Goal: Transaction & Acquisition: Purchase product/service

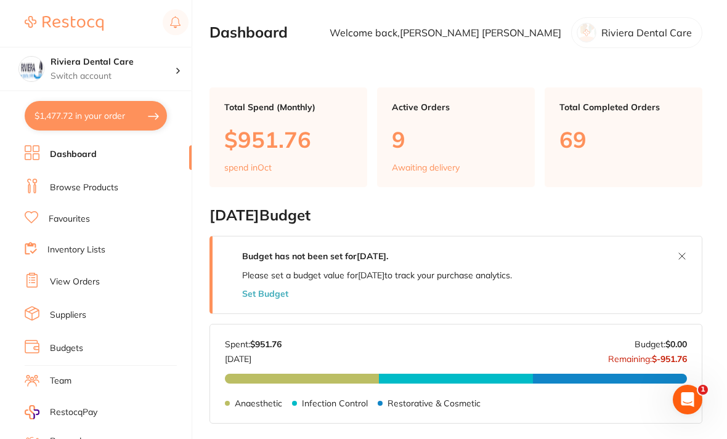
click at [403, 405] on p "Restorative & Cosmetic" at bounding box center [433, 404] width 93 height 10
click at [71, 184] on link "Browse Products" at bounding box center [84, 188] width 68 height 12
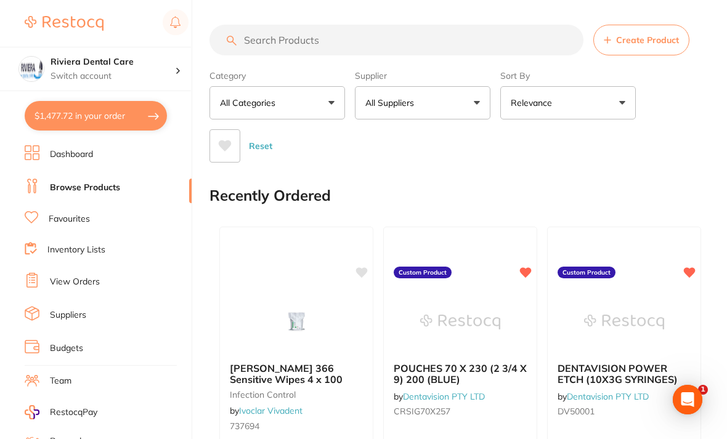
click at [254, 40] on input "search" at bounding box center [396, 40] width 374 height 31
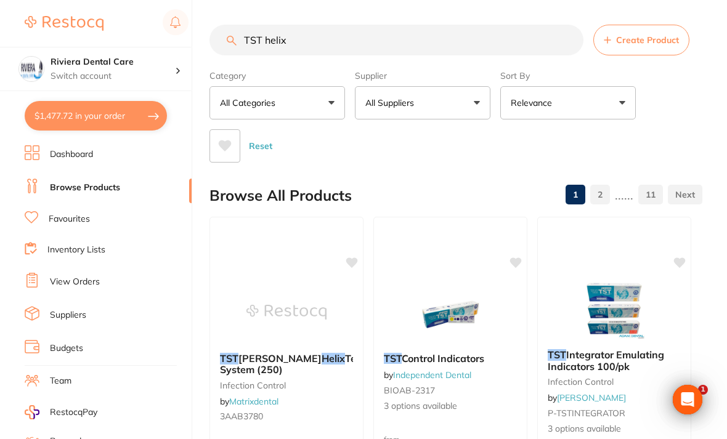
type input "TST helix"
click at [678, 115] on div "Category All Categories All Categories burs crown & bridge disposables equipmen…" at bounding box center [455, 113] width 493 height 97
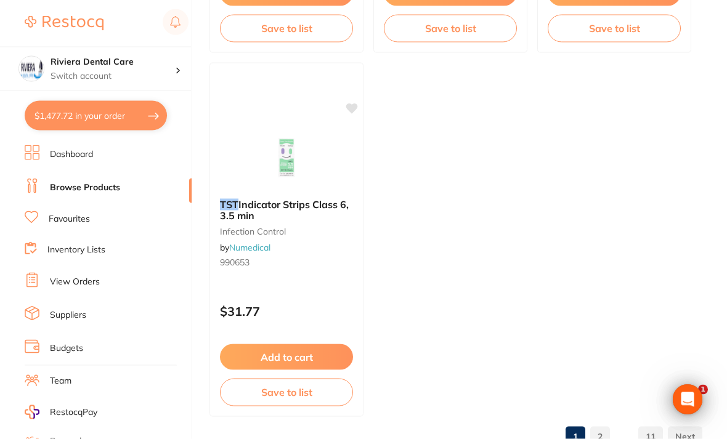
scroll to position [1250, 0]
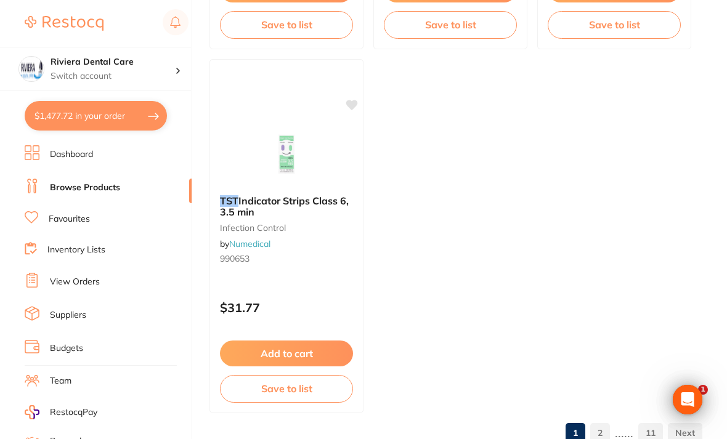
click at [605, 434] on link "2" at bounding box center [600, 433] width 20 height 25
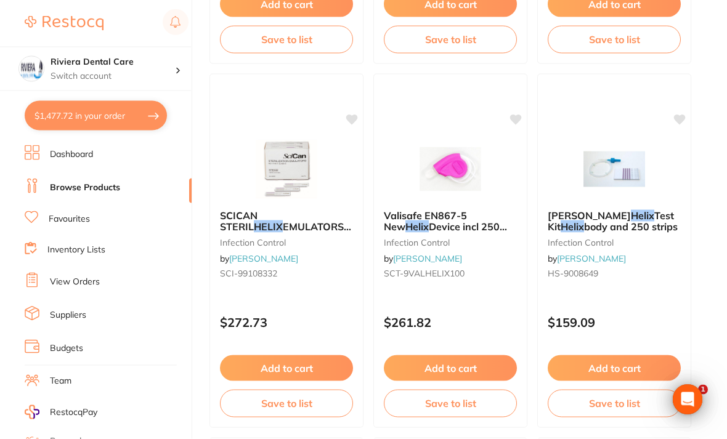
scroll to position [508, 0]
click at [623, 179] on img at bounding box center [614, 169] width 80 height 62
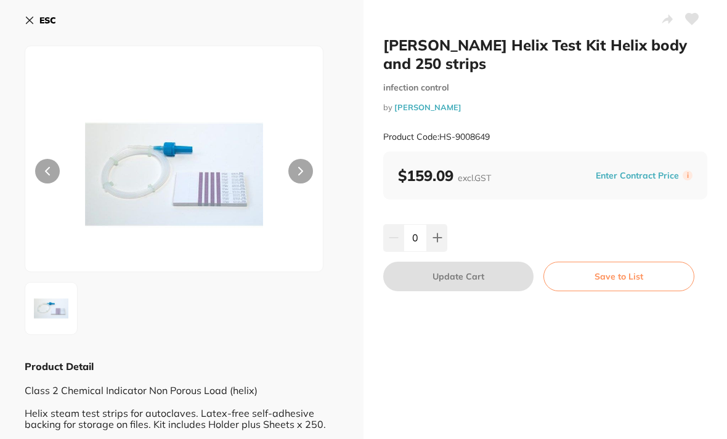
click at [303, 170] on button at bounding box center [300, 171] width 25 height 25
click at [303, 162] on button at bounding box center [300, 171] width 25 height 25
click at [25, 22] on icon at bounding box center [30, 20] width 10 height 10
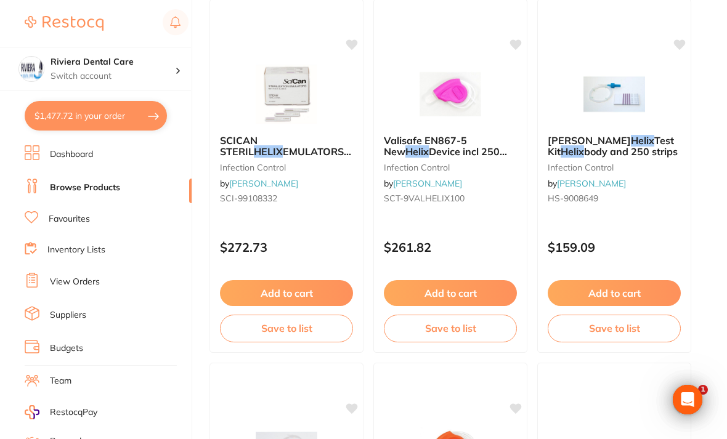
scroll to position [574, 0]
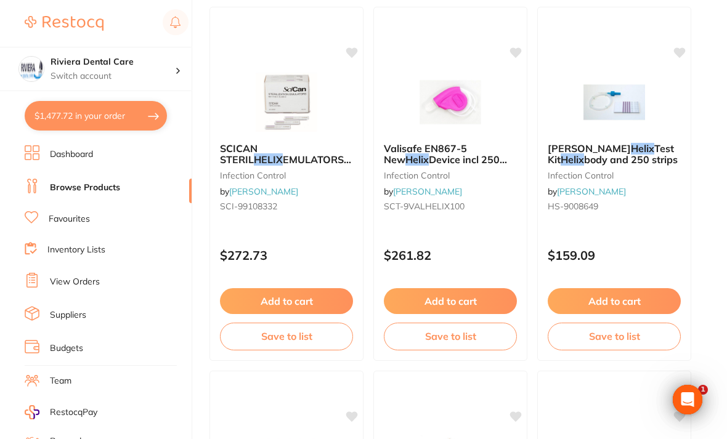
click at [683, 51] on icon at bounding box center [680, 52] width 12 height 10
click at [620, 341] on button "Save to list" at bounding box center [614, 336] width 133 height 27
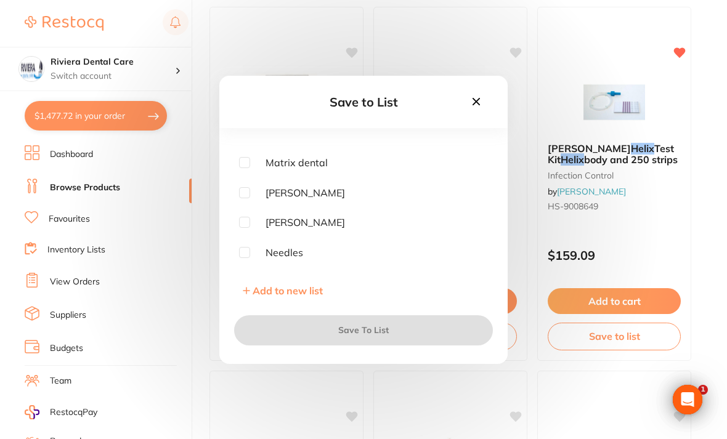
scroll to position [134, 0]
click at [249, 229] on input "checkbox" at bounding box center [244, 222] width 11 height 11
checkbox input "true"
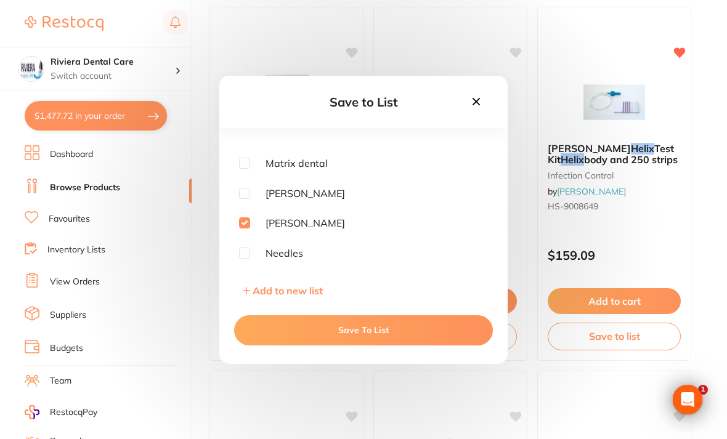
click at [363, 345] on button "Save To List" at bounding box center [363, 330] width 259 height 30
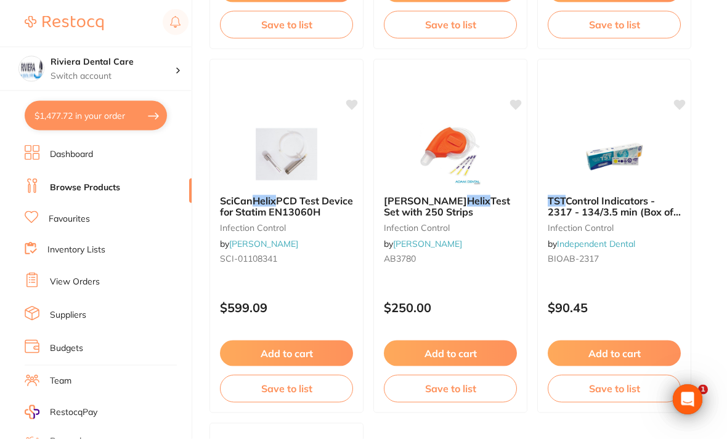
click at [445, 384] on button "Save to list" at bounding box center [450, 388] width 133 height 27
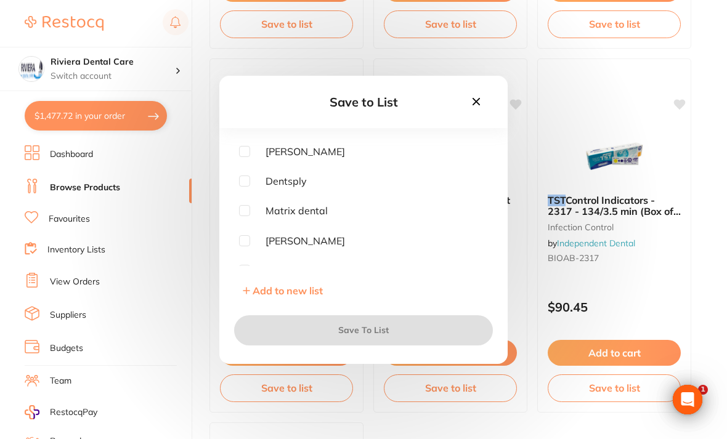
scroll to position [90, 0]
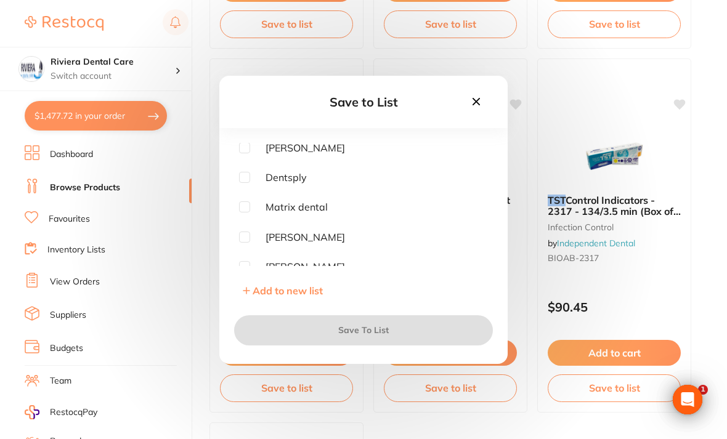
click at [243, 243] on input "checkbox" at bounding box center [244, 237] width 11 height 11
checkbox input "true"
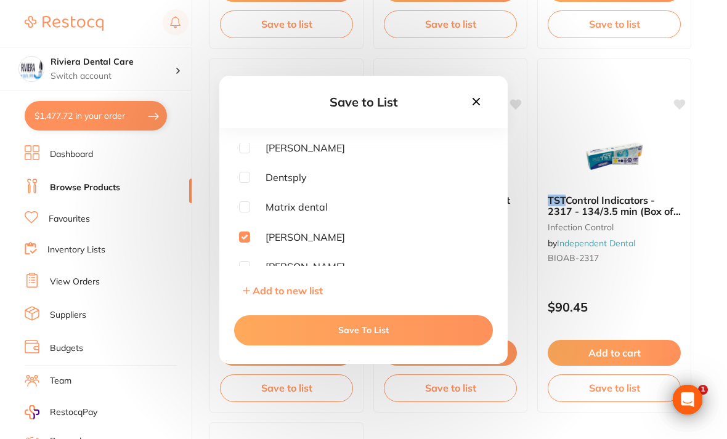
click at [362, 344] on button "Save To List" at bounding box center [363, 330] width 259 height 30
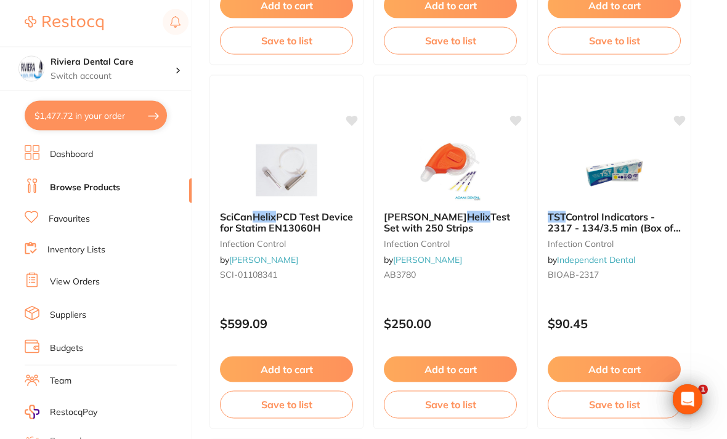
click at [516, 123] on icon at bounding box center [516, 121] width 12 height 10
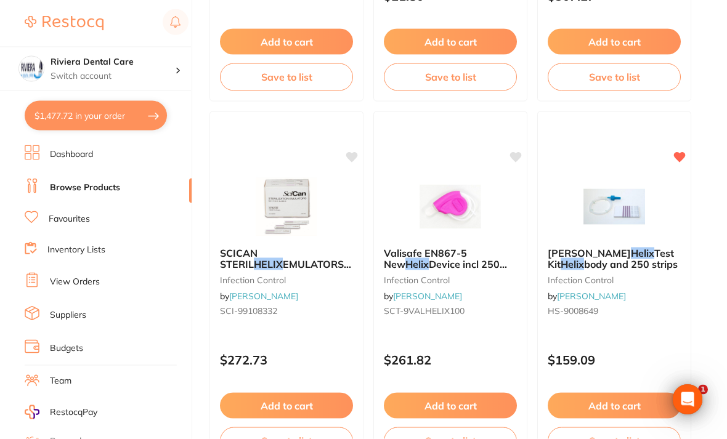
scroll to position [470, 0]
click at [517, 158] on icon at bounding box center [516, 157] width 12 height 10
click at [442, 439] on button "Save to list" at bounding box center [450, 440] width 133 height 27
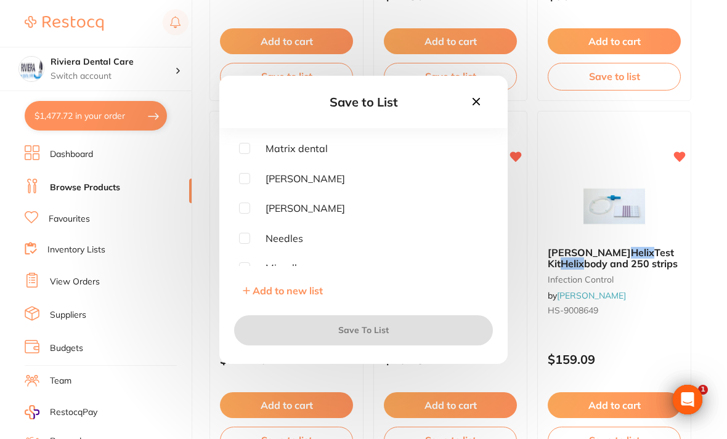
scroll to position [150, 0]
click at [249, 213] on input "checkbox" at bounding box center [244, 206] width 11 height 11
checkbox input "true"
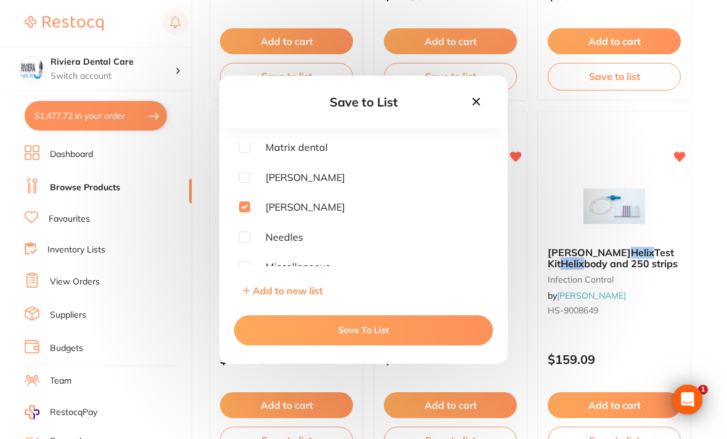
click at [379, 345] on button "Save To List" at bounding box center [363, 330] width 259 height 30
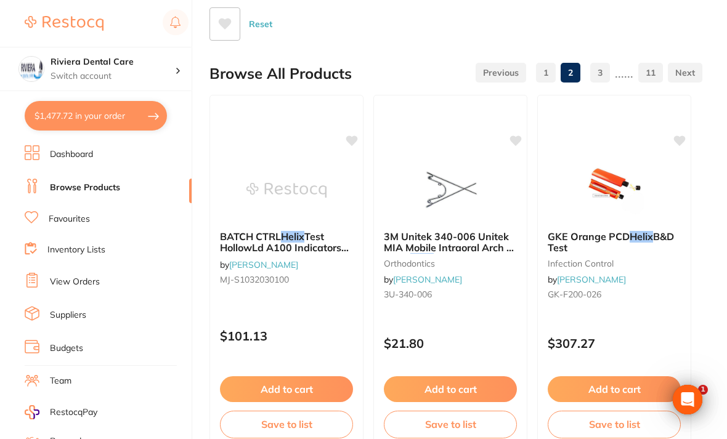
scroll to position [123, 0]
click at [349, 139] on icon at bounding box center [352, 140] width 12 height 10
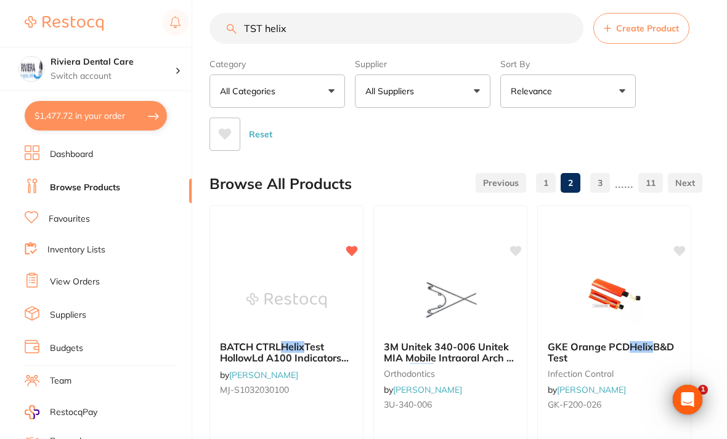
scroll to position [0, 0]
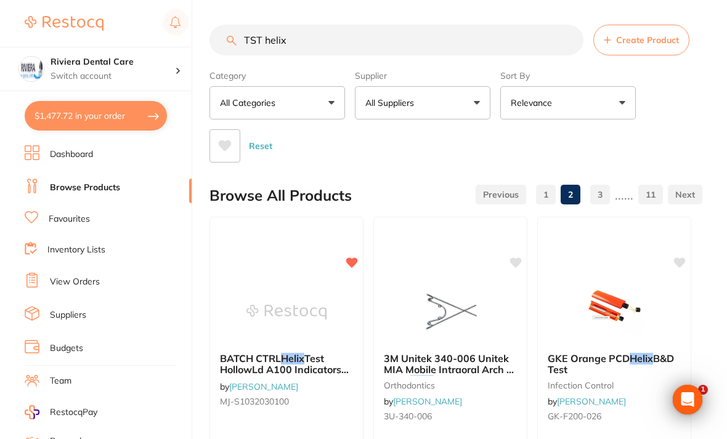
click at [305, 40] on input "TST helix" at bounding box center [396, 40] width 374 height 31
type input "T"
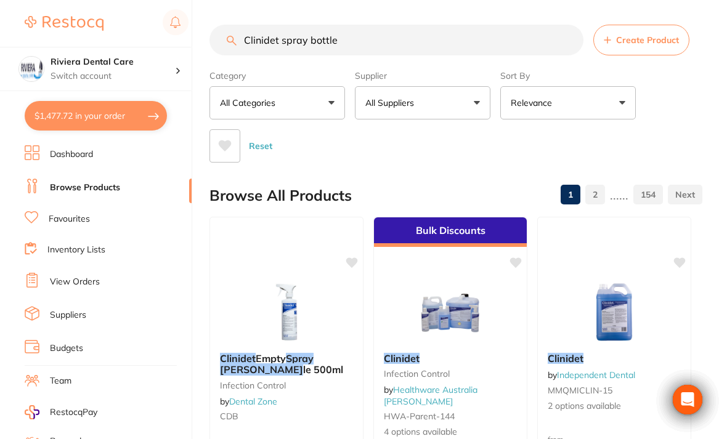
type input "Clinidet spray bottle"
click at [686, 112] on div "Category All Categories All Categories 3D Printing anaesthetic articulating bur…" at bounding box center [455, 113] width 493 height 97
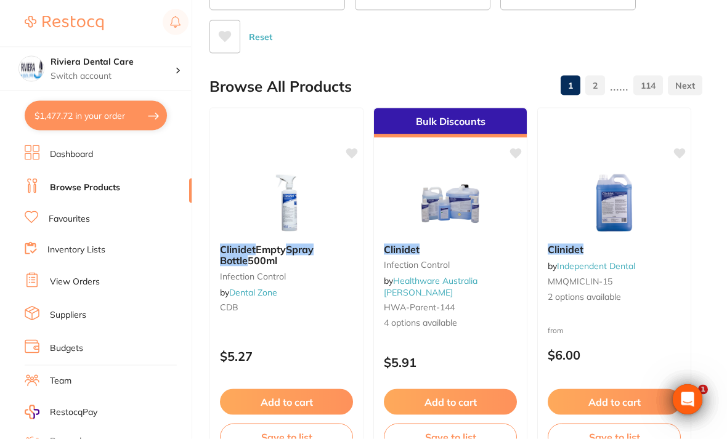
scroll to position [110, 0]
click at [296, 202] on img at bounding box center [286, 203] width 80 height 62
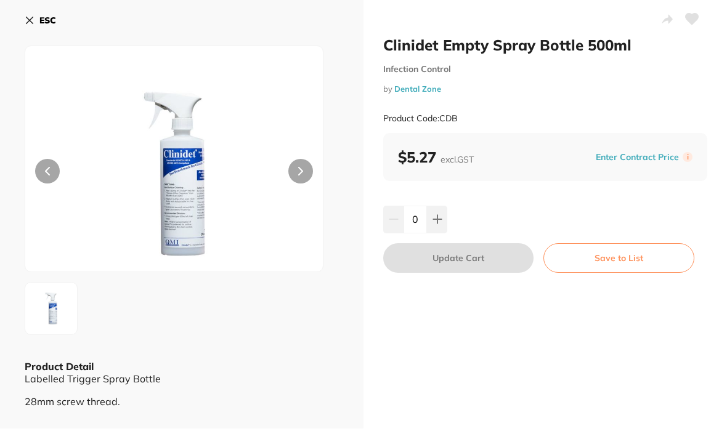
click at [25, 17] on icon at bounding box center [30, 20] width 10 height 10
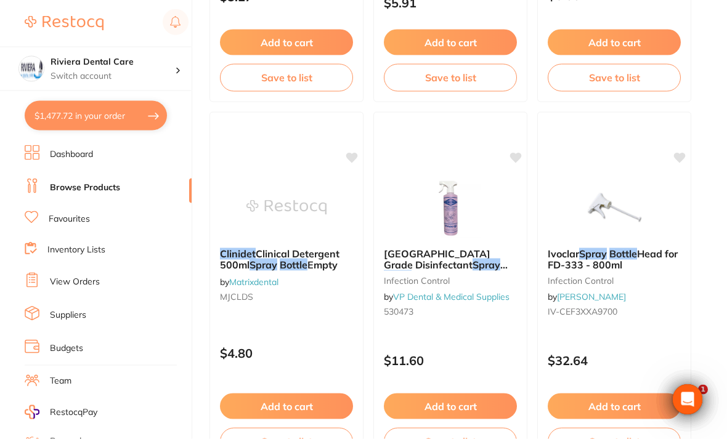
scroll to position [469, 0]
click at [290, 206] on img at bounding box center [286, 207] width 80 height 62
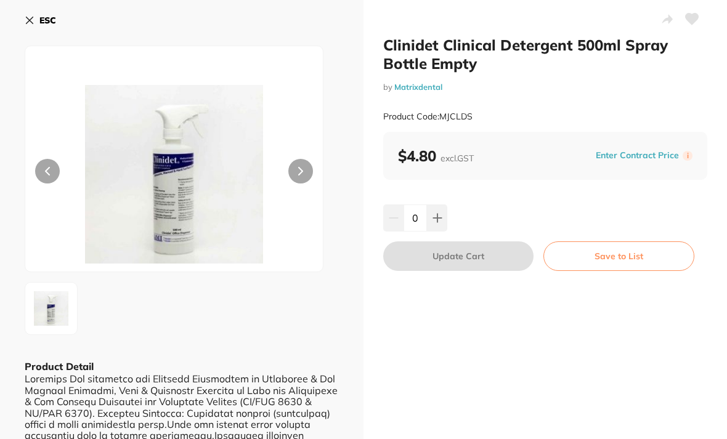
click at [693, 18] on icon at bounding box center [692, 19] width 13 height 11
click at [604, 254] on button "Save to List" at bounding box center [618, 256] width 151 height 30
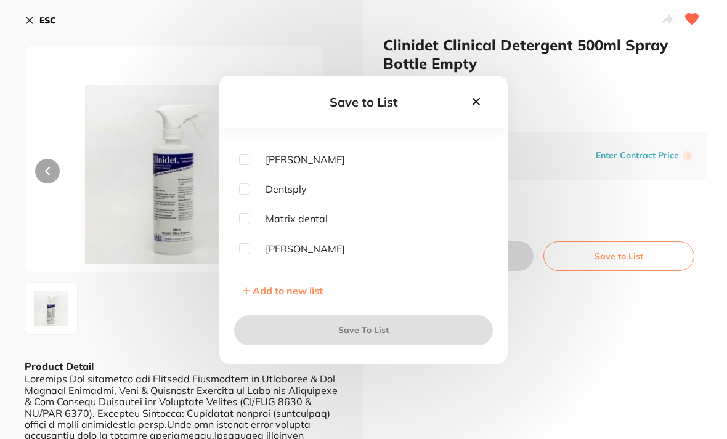
click at [243, 224] on input "checkbox" at bounding box center [244, 218] width 11 height 11
checkbox input "true"
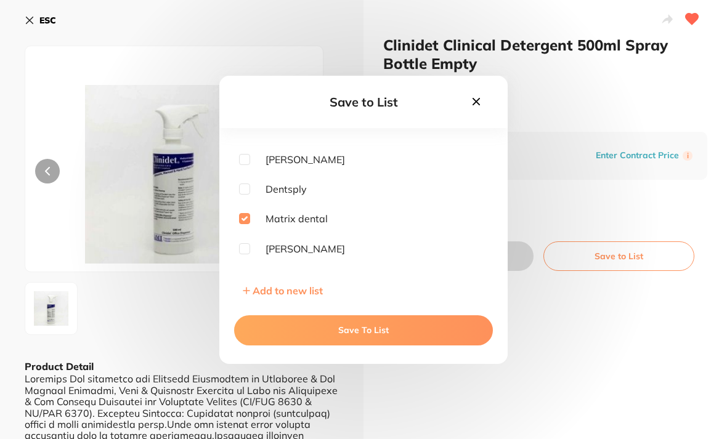
click at [379, 344] on button "Save To List" at bounding box center [363, 330] width 259 height 30
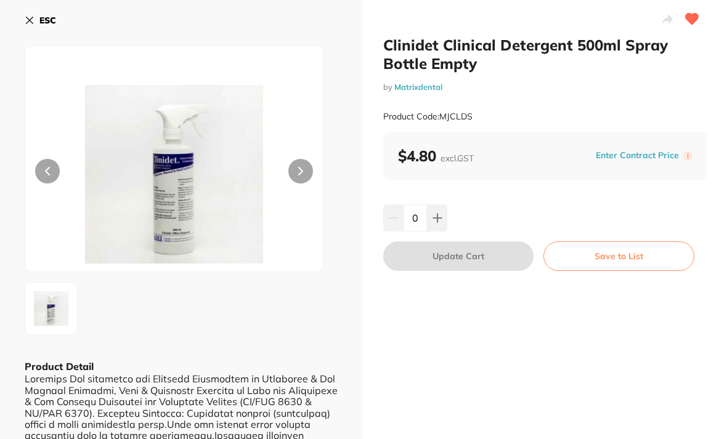
click at [436, 212] on button at bounding box center [437, 218] width 20 height 27
type input "1"
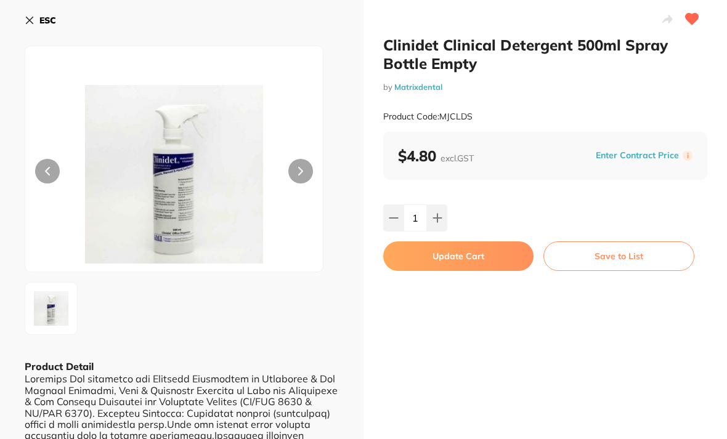
click at [462, 248] on button "Update Cart" at bounding box center [458, 256] width 150 height 30
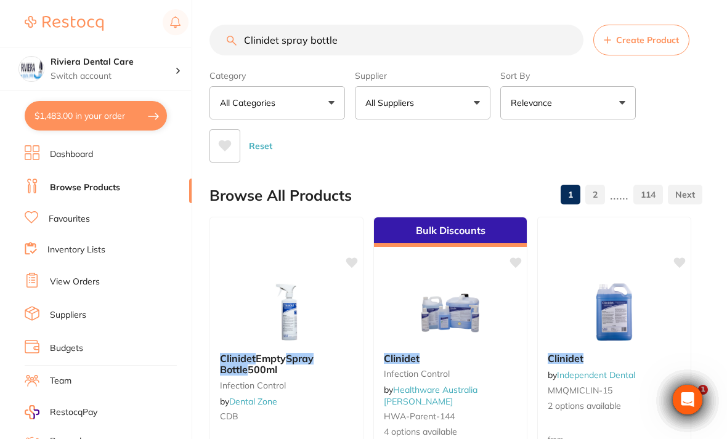
click at [360, 39] on input "Clinidet spray bottle" at bounding box center [396, 40] width 374 height 31
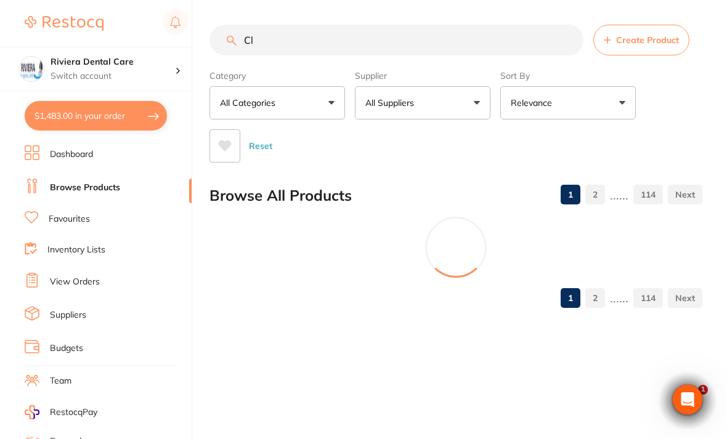
type input "C"
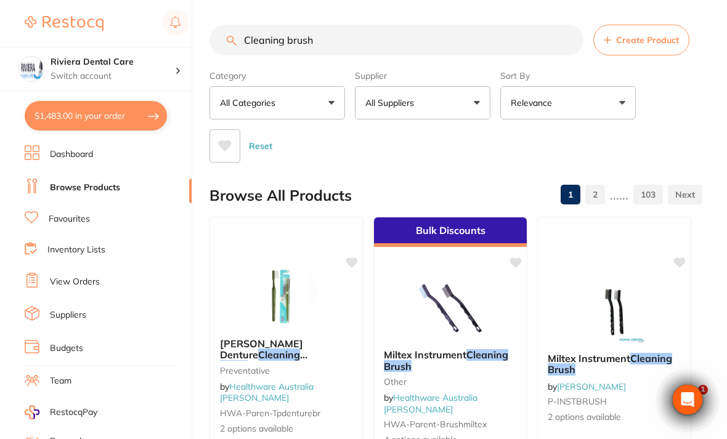
click at [686, 107] on div "Category All Categories All Categories burs Burs CAD/CAM crown & bridge disposa…" at bounding box center [455, 113] width 493 height 97
click at [339, 34] on input "Cleaning brush" at bounding box center [396, 40] width 374 height 31
type input "C"
type input "Miltex"
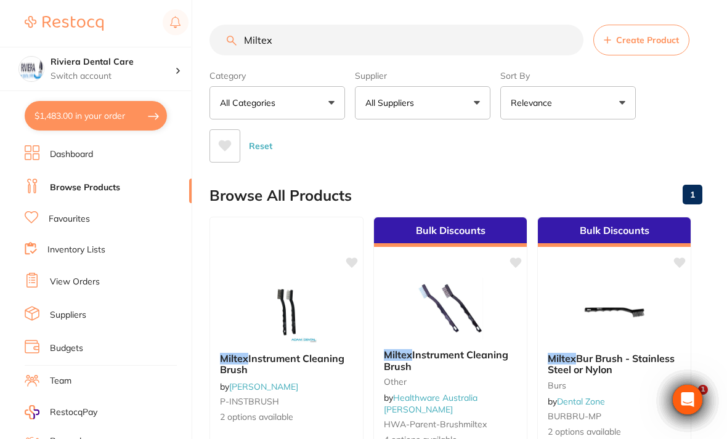
click at [679, 109] on div "Category All Categories All Categories burs Burs endodontics infection control …" at bounding box center [455, 113] width 493 height 97
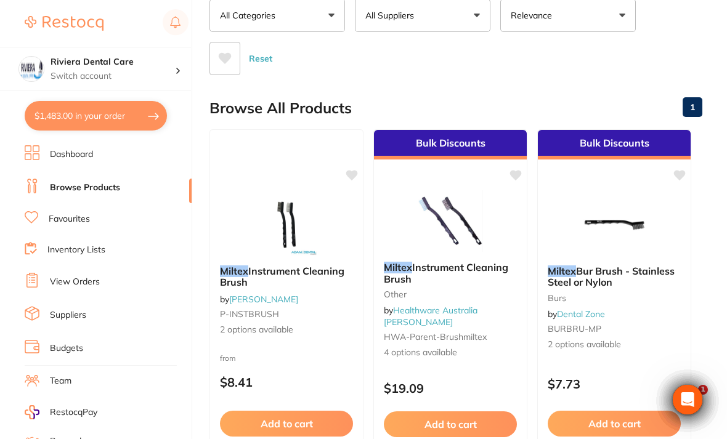
scroll to position [87, 0]
click at [269, 291] on div "Miltex Instrument Cleaning Brush by [PERSON_NAME] P-INSTBRUSH 2 options availab…" at bounding box center [286, 301] width 153 height 91
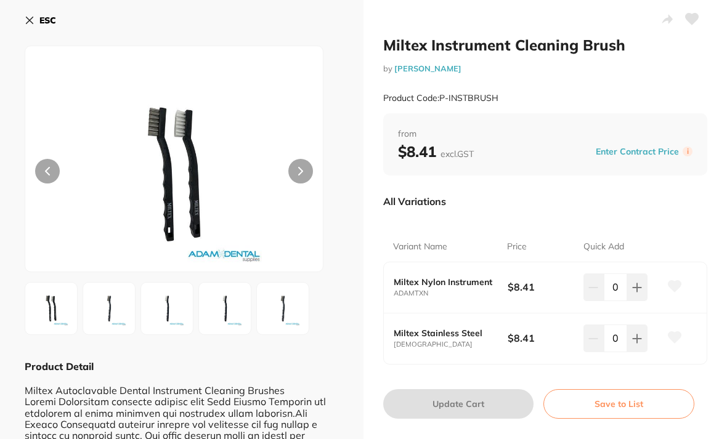
click at [310, 164] on button at bounding box center [300, 171] width 25 height 25
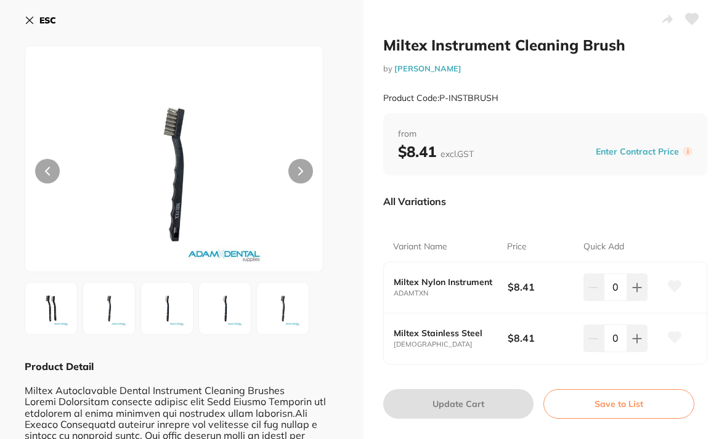
click at [304, 163] on button at bounding box center [300, 171] width 25 height 25
click at [307, 163] on button at bounding box center [300, 171] width 25 height 25
click at [315, 165] on div at bounding box center [174, 159] width 299 height 227
click at [300, 163] on button at bounding box center [300, 171] width 25 height 25
click at [699, 24] on button at bounding box center [691, 20] width 31 height 31
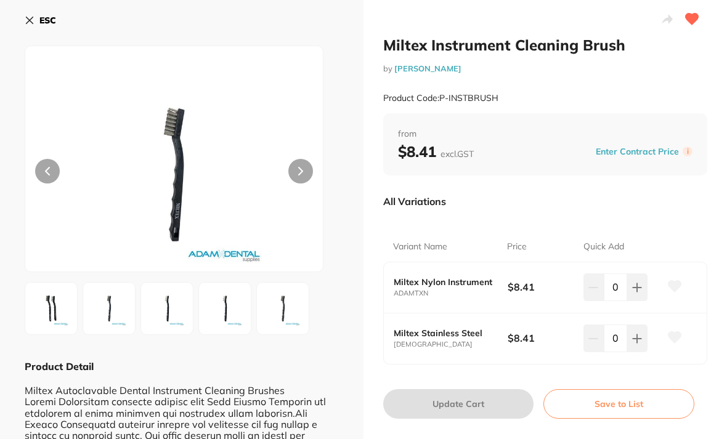
click at [687, 22] on icon at bounding box center [692, 19] width 14 height 12
click at [694, 20] on icon at bounding box center [692, 19] width 13 height 11
click at [631, 399] on button "Save to List" at bounding box center [618, 404] width 151 height 30
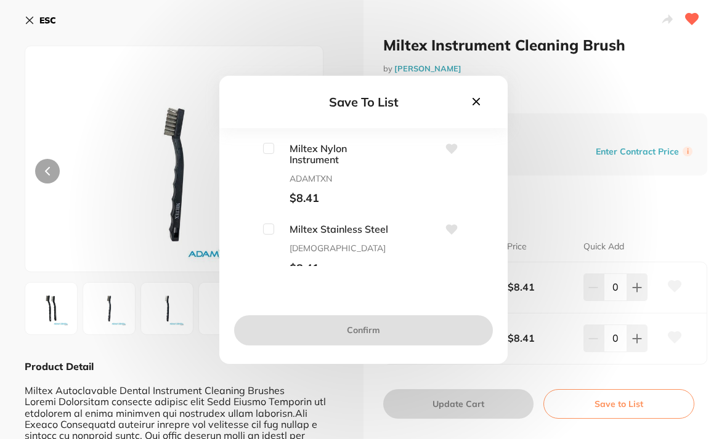
click at [264, 154] on input "checkbox" at bounding box center [268, 148] width 11 height 11
checkbox input "true"
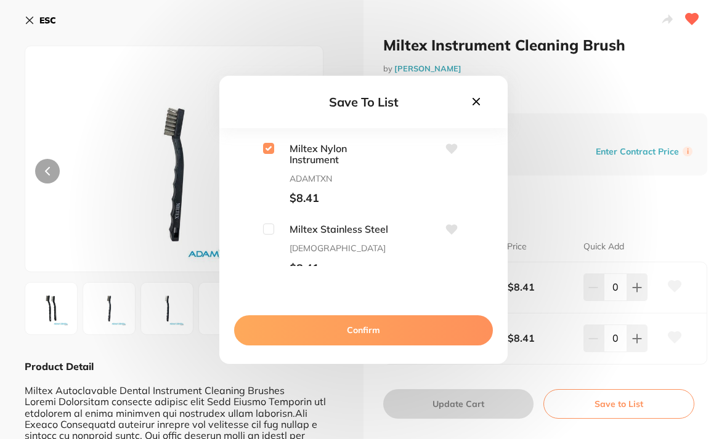
click at [268, 235] on input "checkbox" at bounding box center [268, 229] width 11 height 11
checkbox input "true"
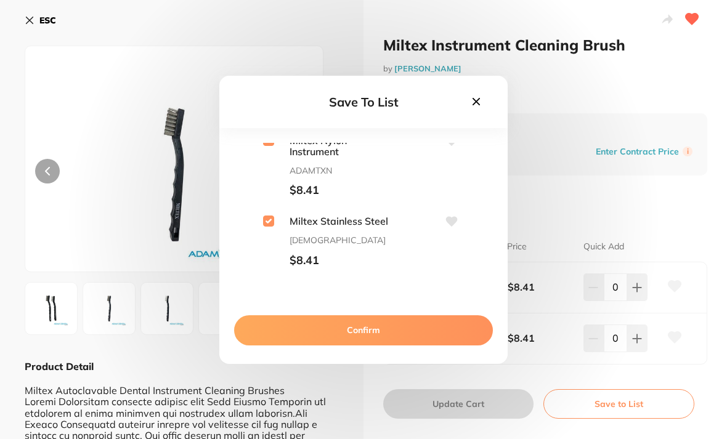
scroll to position [7, 0]
click at [363, 338] on button "Confirm" at bounding box center [363, 330] width 259 height 30
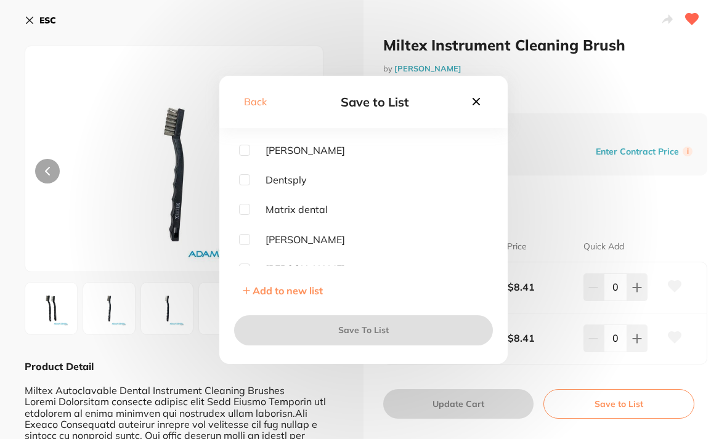
scroll to position [92, 0]
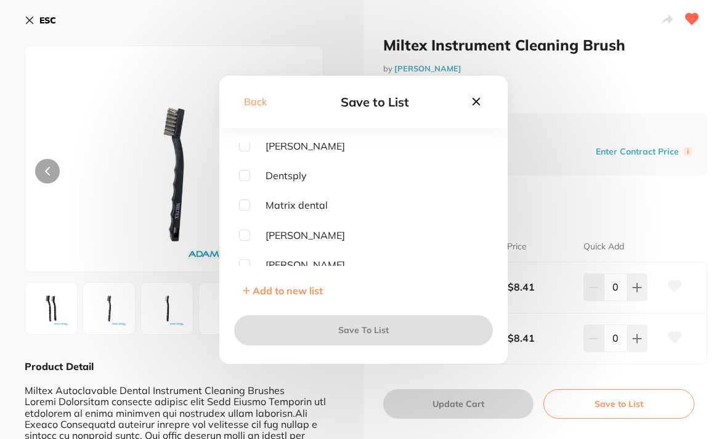
click at [241, 241] on input "checkbox" at bounding box center [244, 235] width 11 height 11
checkbox input "true"
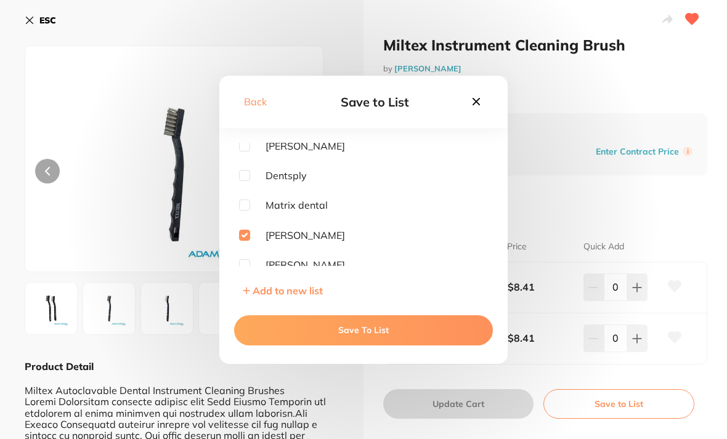
click at [363, 344] on button "Save To List" at bounding box center [363, 330] width 259 height 30
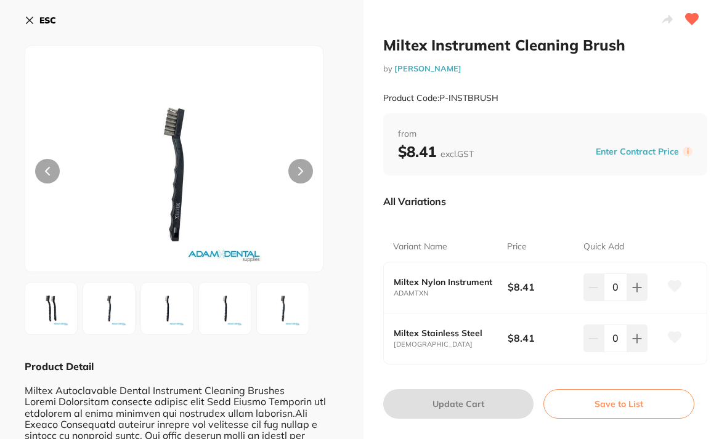
click at [645, 278] on button at bounding box center [637, 287] width 20 height 27
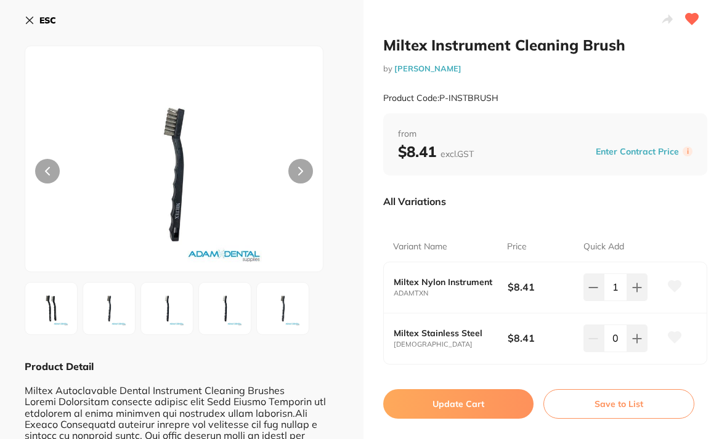
click at [645, 278] on button at bounding box center [637, 287] width 20 height 27
type input "2"
click at [639, 327] on button at bounding box center [637, 338] width 20 height 27
type input "2"
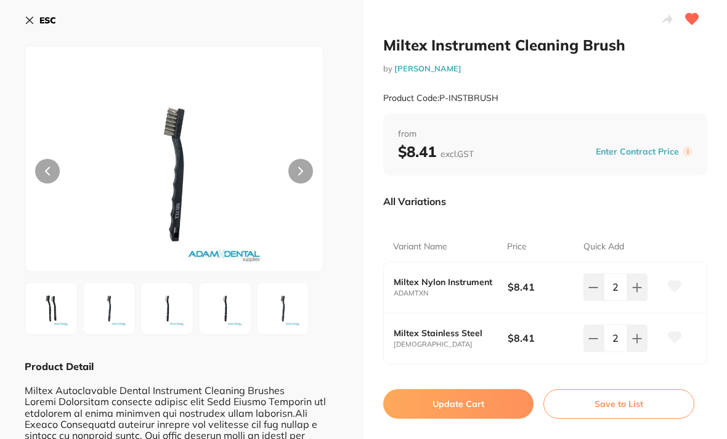
click at [456, 396] on button "Update Cart" at bounding box center [458, 404] width 150 height 30
